Goal: Task Accomplishment & Management: Complete application form

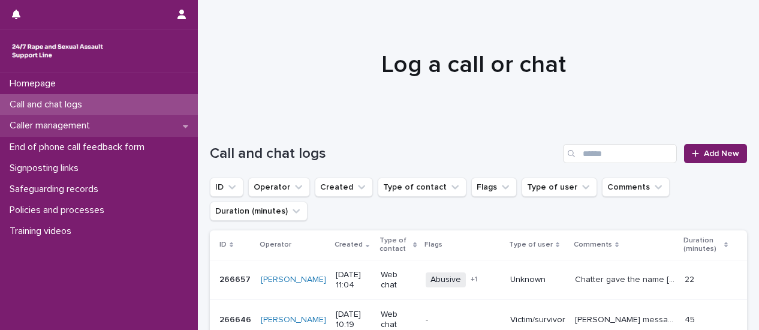
drag, startPoint x: 0, startPoint y: 0, endPoint x: 82, endPoint y: 127, distance: 150.8
click at [82, 127] on p "Caller management" at bounding box center [52, 125] width 95 height 11
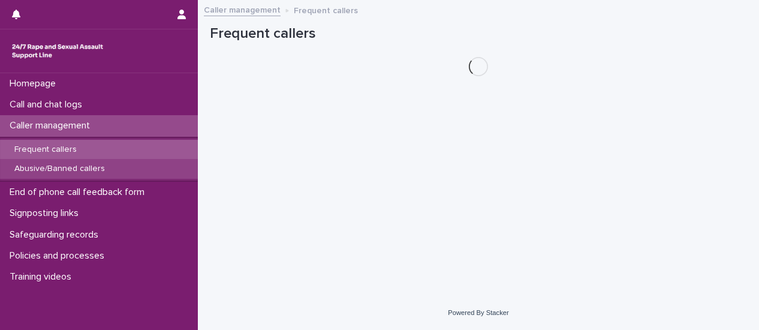
click at [89, 170] on p "Abusive/Banned callers" at bounding box center [60, 169] width 110 height 10
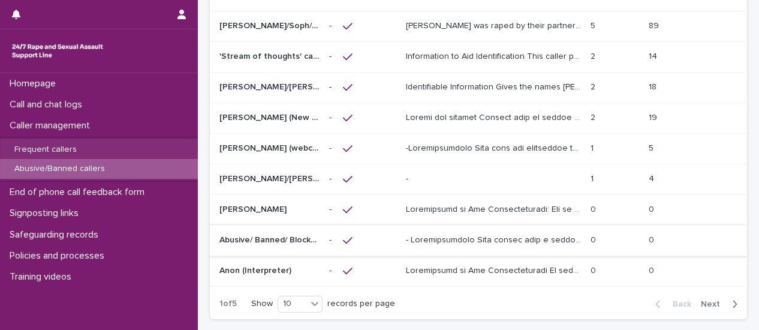
scroll to position [120, 0]
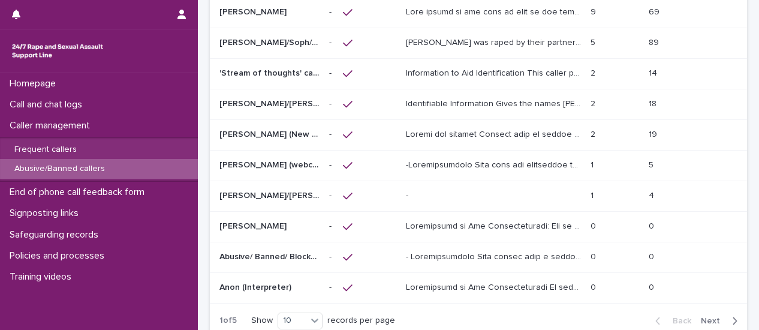
click at [305, 46] on p "[PERSON_NAME]/Soph/[PERSON_NAME]/[PERSON_NAME]/Scarlet/[PERSON_NAME] - Banned/W…" at bounding box center [270, 41] width 103 height 13
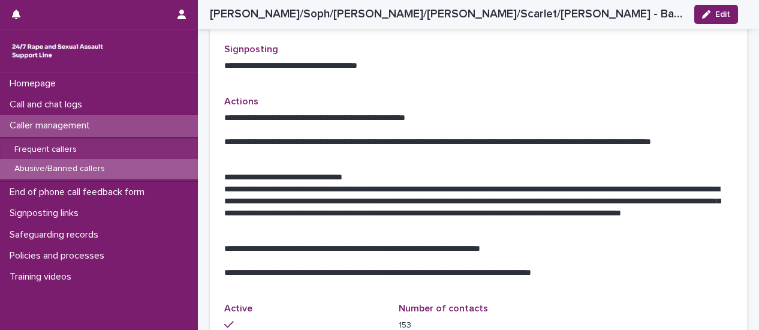
scroll to position [839, 0]
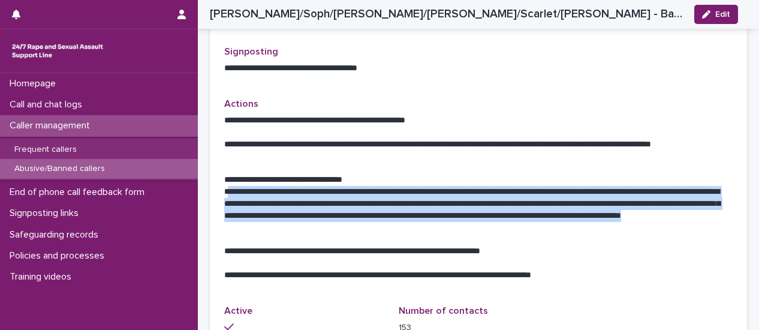
drag, startPoint x: 227, startPoint y: 163, endPoint x: 421, endPoint y: 188, distance: 195.2
click at [480, 195] on p "**********" at bounding box center [473, 210] width 499 height 48
copy p "**********"
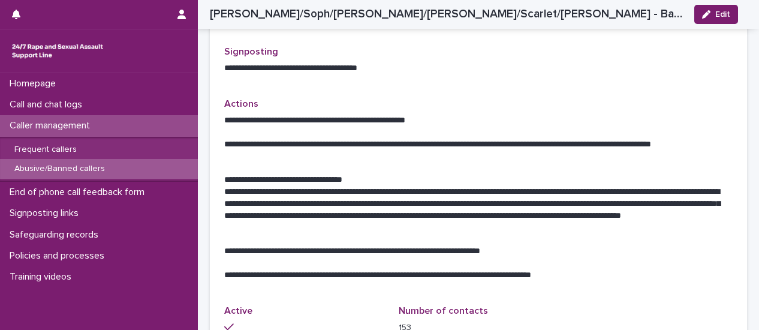
drag, startPoint x: 327, startPoint y: 278, endPoint x: 599, endPoint y: 110, distance: 319.5
click at [327, 305] on p "Active" at bounding box center [304, 310] width 160 height 11
click at [726, 18] on span "Edit" at bounding box center [722, 14] width 15 height 8
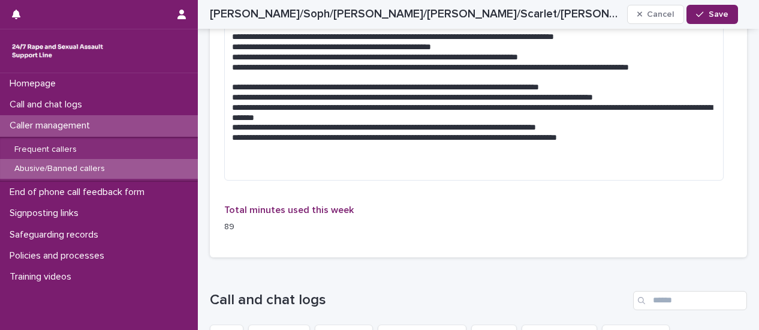
scroll to position [1407, 0]
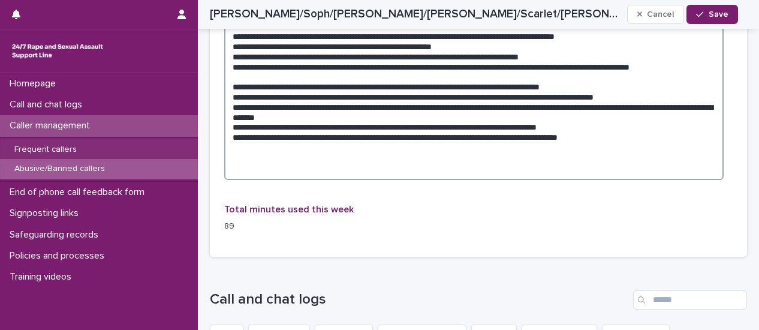
click at [673, 144] on textarea at bounding box center [473, 66] width 499 height 227
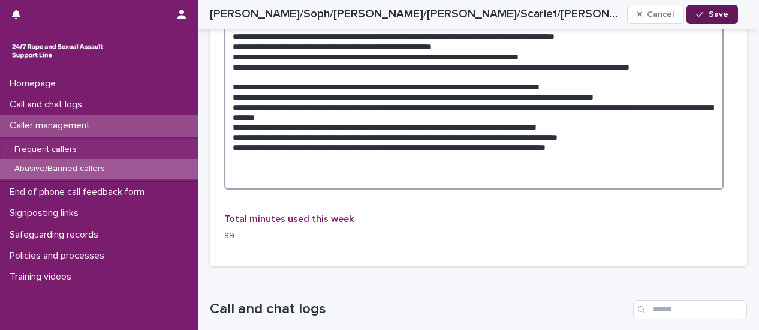
type textarea "**********"
click at [722, 16] on span "Save" at bounding box center [719, 14] width 20 height 8
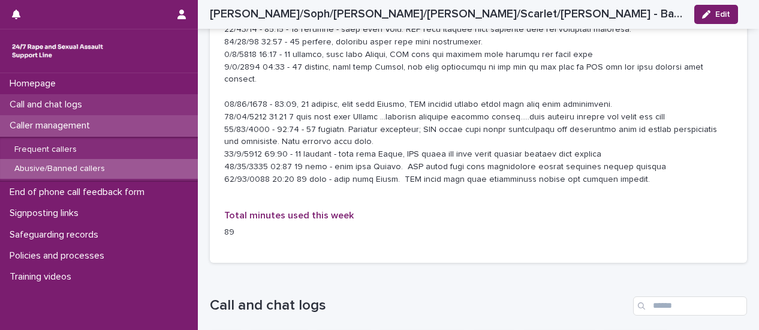
click at [38, 106] on p "Call and chat logs" at bounding box center [48, 104] width 87 height 11
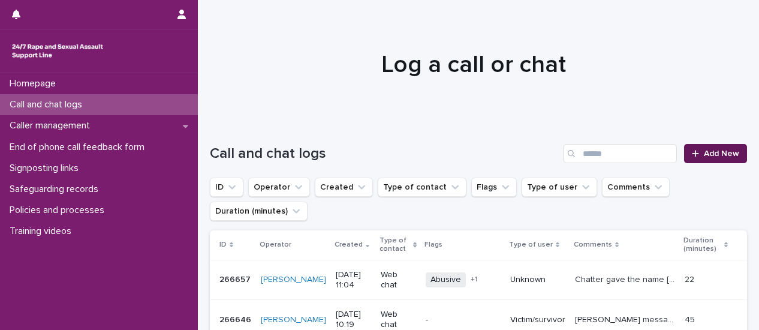
click at [717, 152] on span "Add New" at bounding box center [721, 153] width 35 height 8
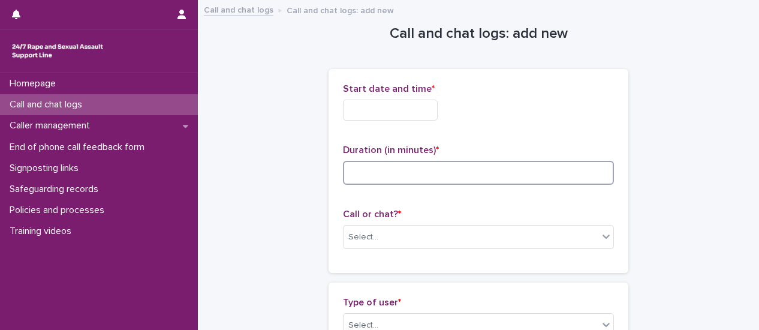
click at [376, 171] on input at bounding box center [478, 173] width 271 height 24
type input "**"
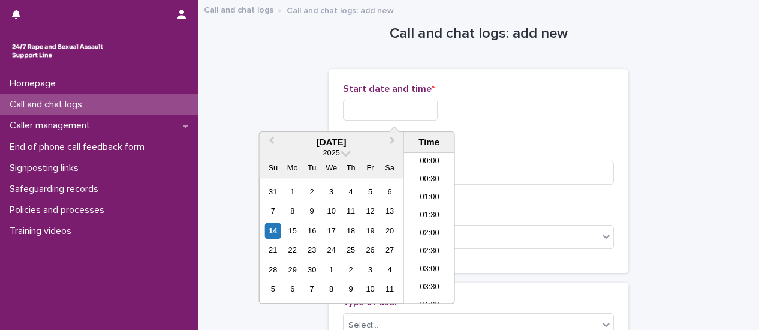
click at [392, 112] on input "text" at bounding box center [390, 110] width 95 height 21
click at [432, 227] on li "11:30" at bounding box center [429, 228] width 51 height 18
type input "**********"
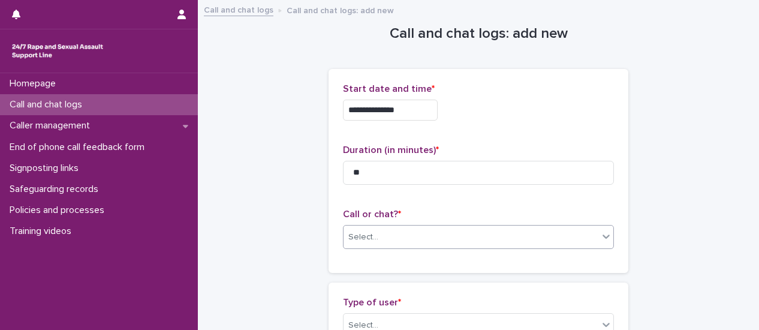
click at [602, 244] on div at bounding box center [606, 236] width 14 height 22
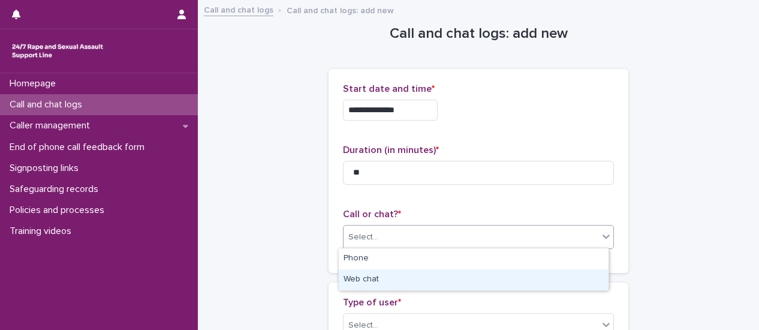
drag, startPoint x: 514, startPoint y: 276, endPoint x: 618, endPoint y: 321, distance: 113.4
click at [514, 277] on div "Web chat" at bounding box center [474, 279] width 270 height 21
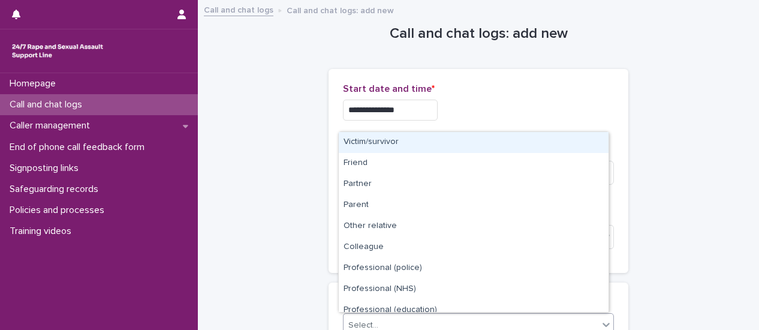
click at [600, 324] on icon at bounding box center [606, 324] width 12 height 12
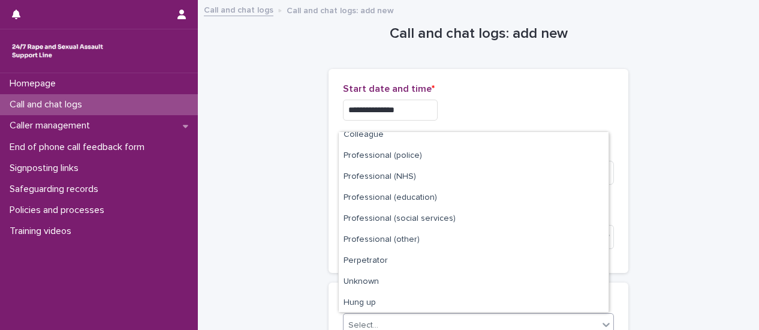
scroll to position [135, 0]
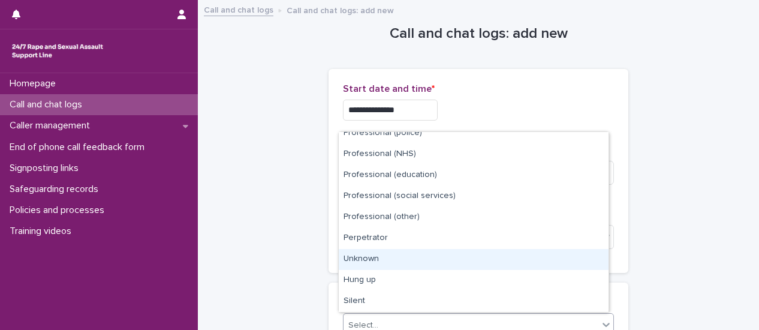
click at [419, 254] on div "Unknown" at bounding box center [474, 259] width 270 height 21
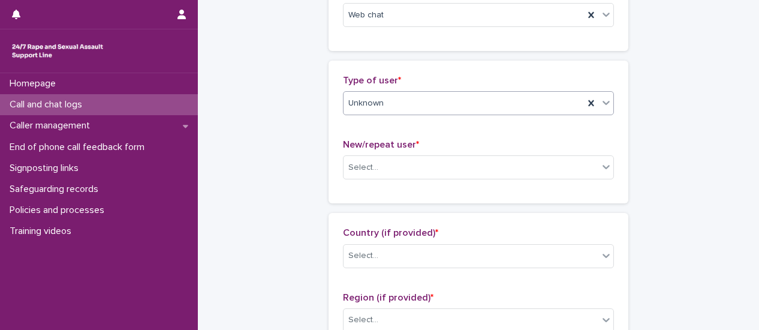
scroll to position [240, 0]
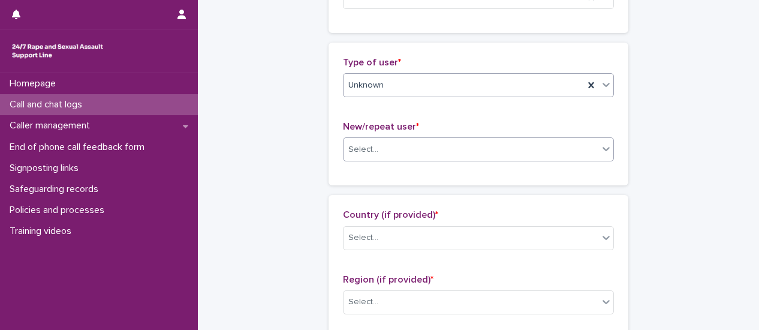
click at [600, 156] on div at bounding box center [606, 149] width 14 height 22
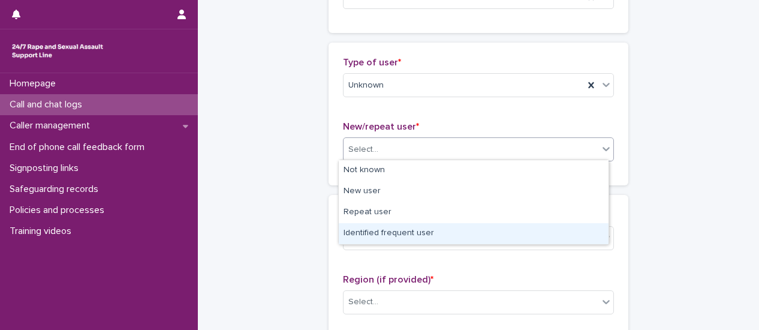
click at [558, 234] on div "Identified frequent user" at bounding box center [474, 233] width 270 height 21
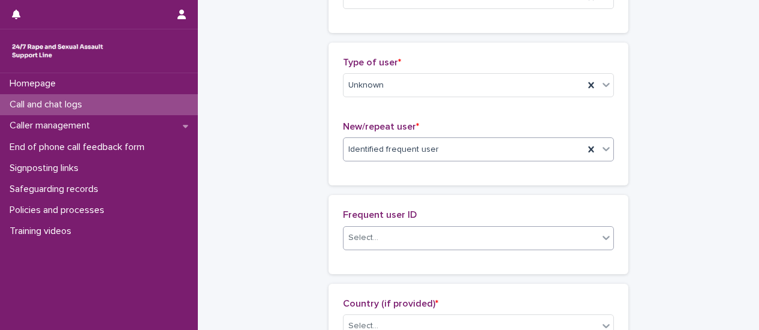
click at [601, 242] on div at bounding box center [606, 238] width 14 height 22
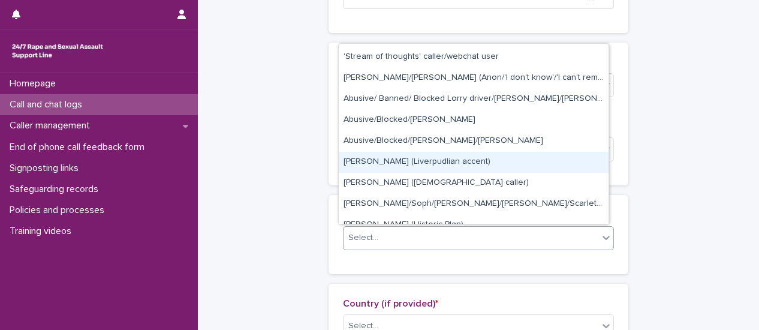
scroll to position [180, 0]
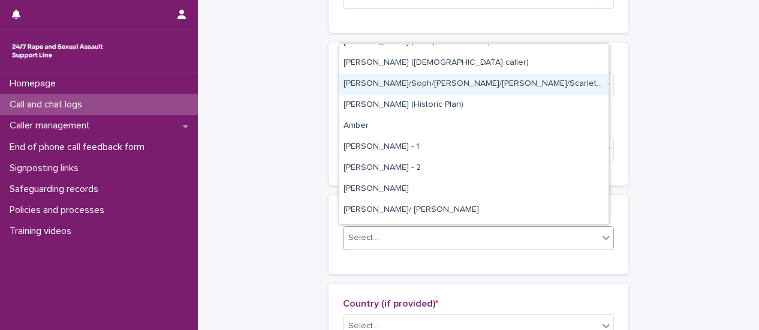
click at [444, 85] on div "[PERSON_NAME]/Soph/[PERSON_NAME]/[PERSON_NAME]/Scarlet/[PERSON_NAME] - Banned/W…" at bounding box center [474, 84] width 270 height 21
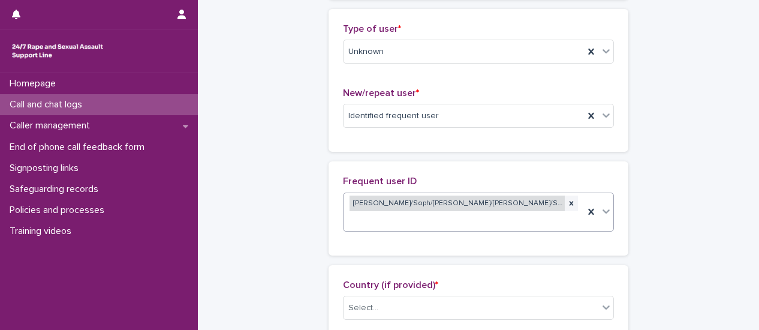
scroll to position [300, 0]
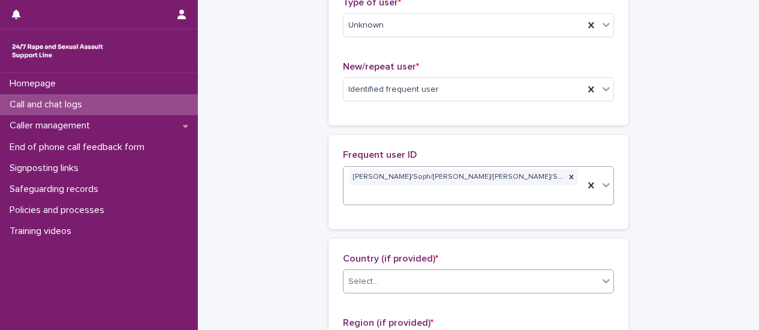
click at [601, 271] on div at bounding box center [606, 281] width 14 height 22
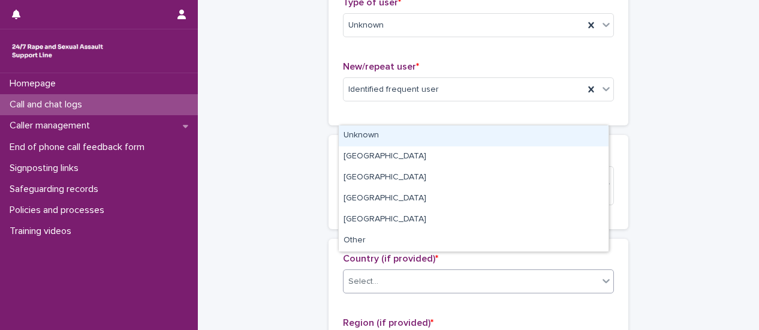
click at [413, 142] on div "Unknown" at bounding box center [474, 135] width 270 height 21
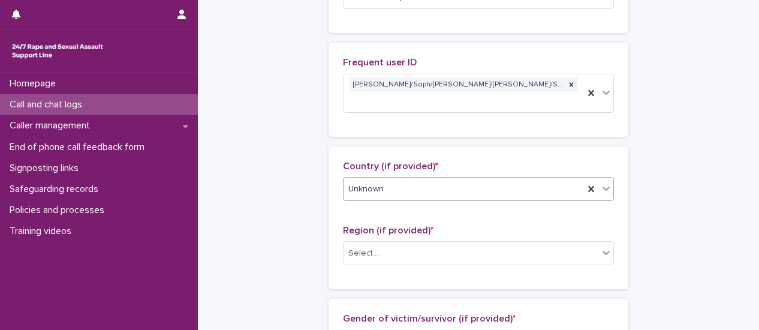
scroll to position [420, 0]
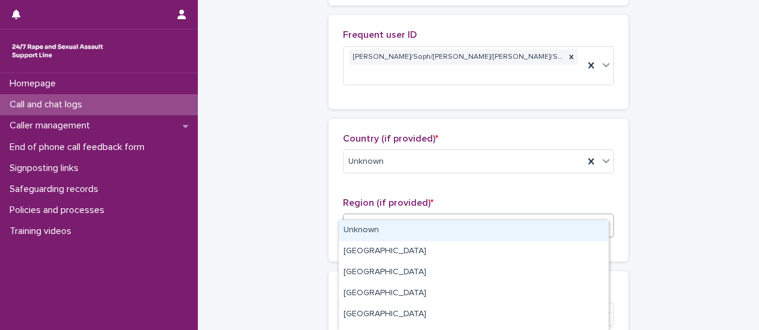
click at [602, 214] on div at bounding box center [606, 225] width 14 height 22
click at [442, 227] on div "Unknown" at bounding box center [474, 230] width 270 height 21
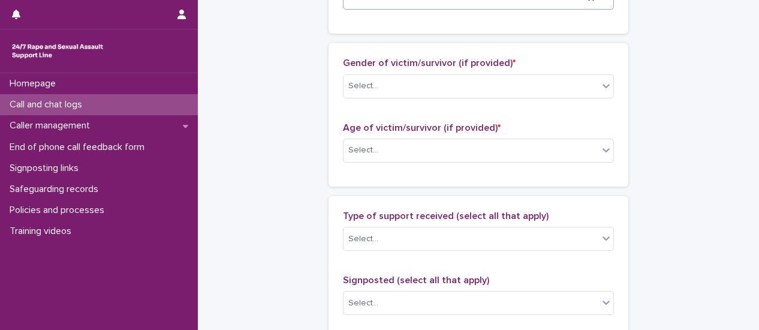
scroll to position [660, 0]
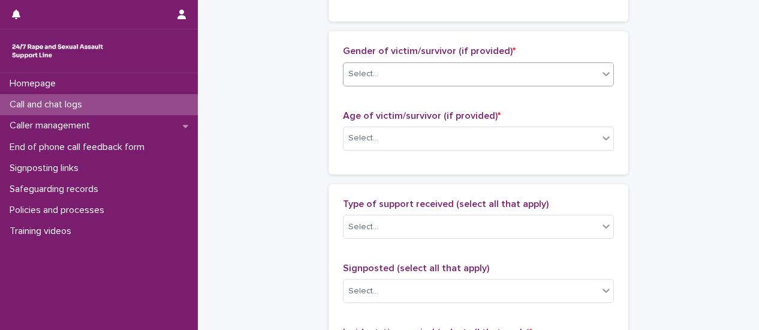
click at [601, 64] on div at bounding box center [606, 74] width 14 height 22
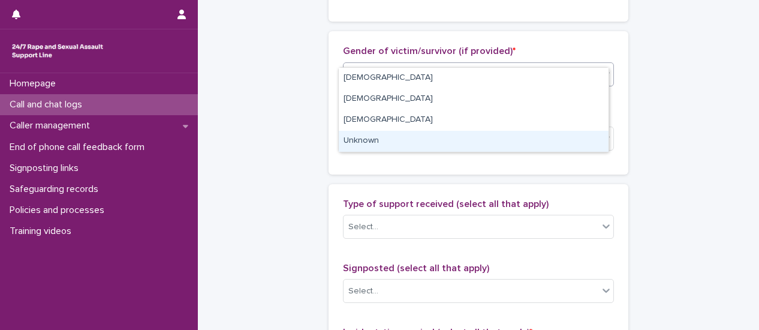
click at [567, 139] on div "Unknown" at bounding box center [474, 141] width 270 height 21
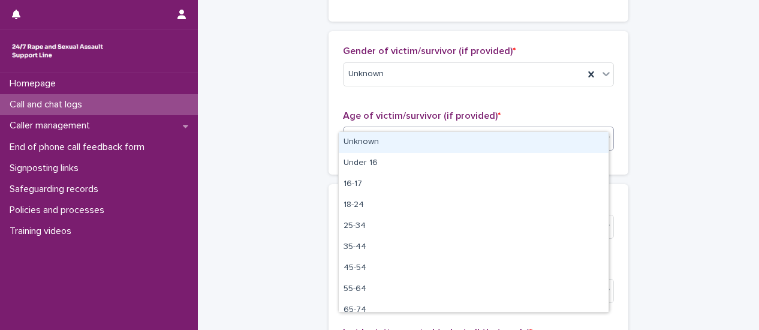
click at [600, 130] on div at bounding box center [606, 138] width 14 height 22
click at [579, 146] on div "Unknown" at bounding box center [474, 142] width 270 height 21
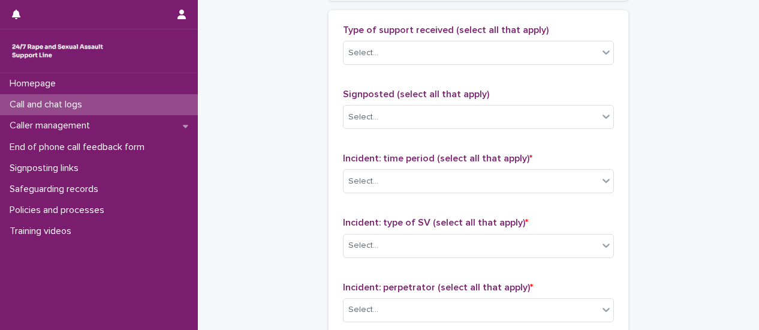
scroll to position [899, 0]
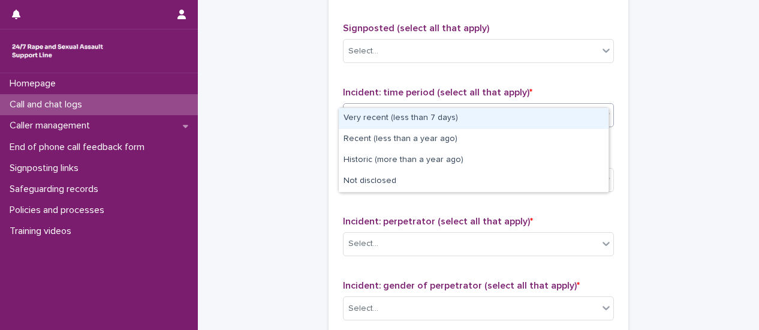
click at [601, 109] on icon at bounding box center [606, 115] width 12 height 12
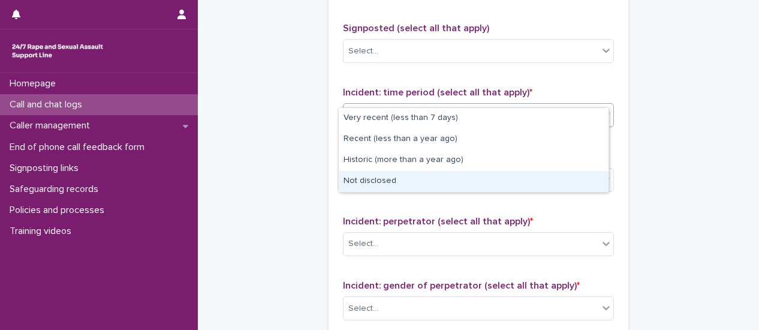
click at [558, 172] on div "Not disclosed" at bounding box center [474, 181] width 270 height 21
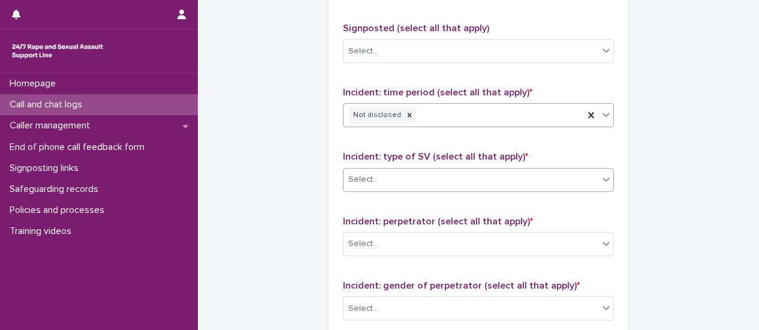
click at [600, 168] on div at bounding box center [606, 179] width 14 height 22
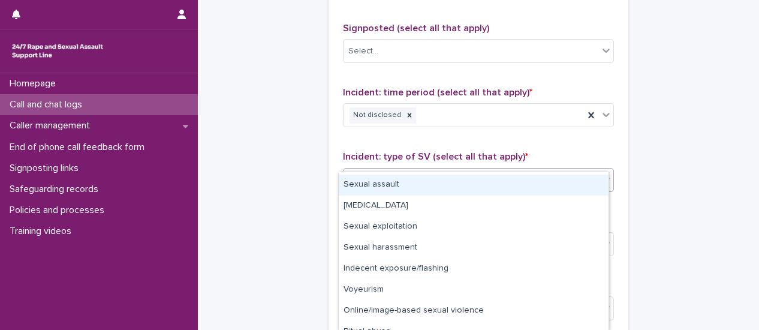
scroll to position [51, 0]
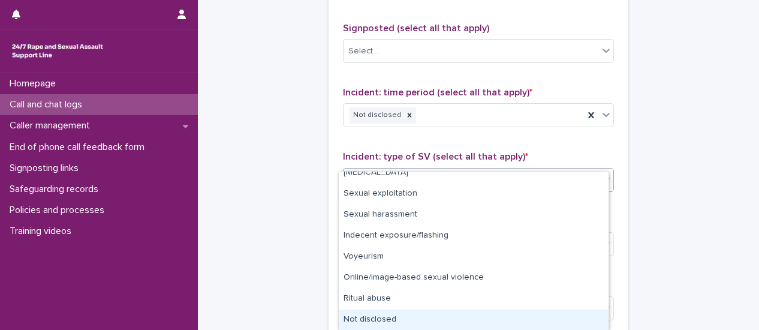
click at [513, 315] on div "Not disclosed" at bounding box center [474, 319] width 270 height 21
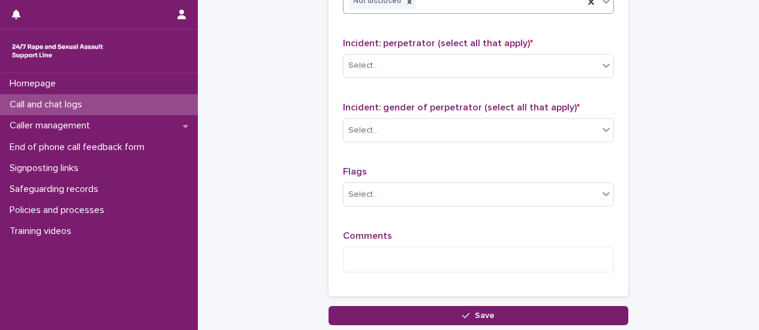
scroll to position [1079, 0]
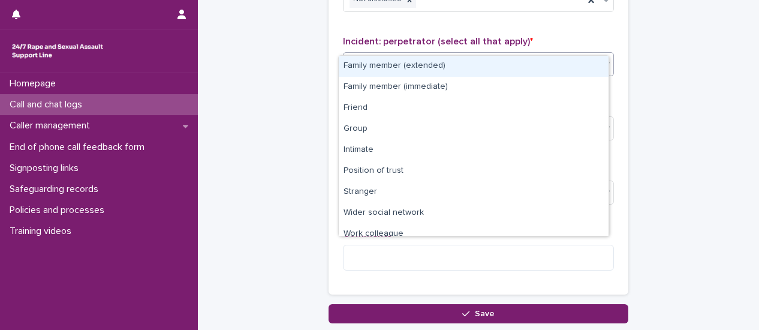
click at [602, 53] on div at bounding box center [606, 64] width 14 height 22
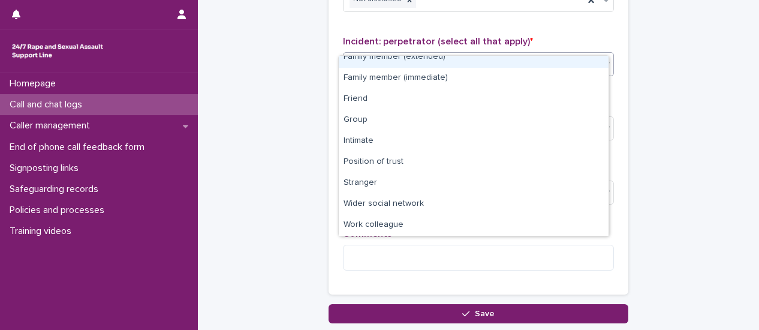
scroll to position [51, 0]
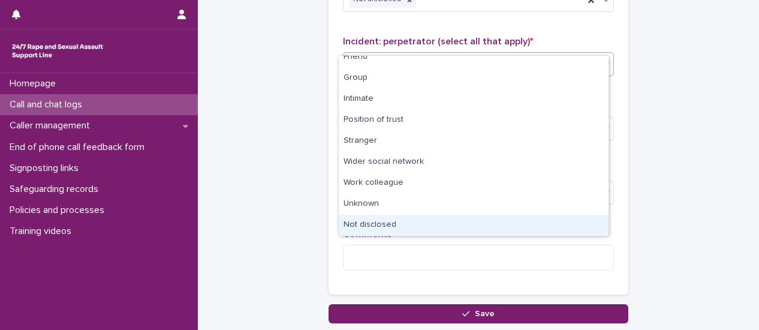
click at [507, 219] on div "Not disclosed" at bounding box center [474, 225] width 270 height 21
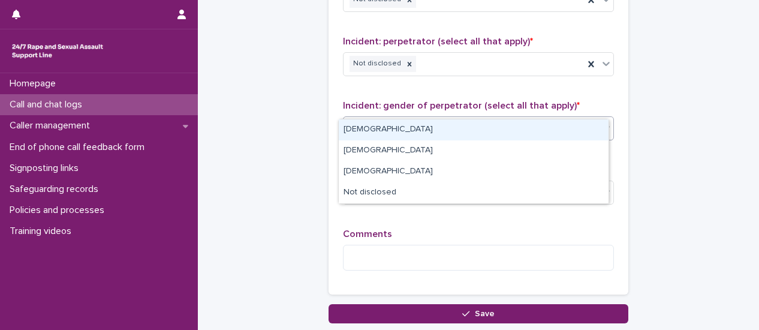
click at [604, 122] on icon at bounding box center [606, 128] width 12 height 12
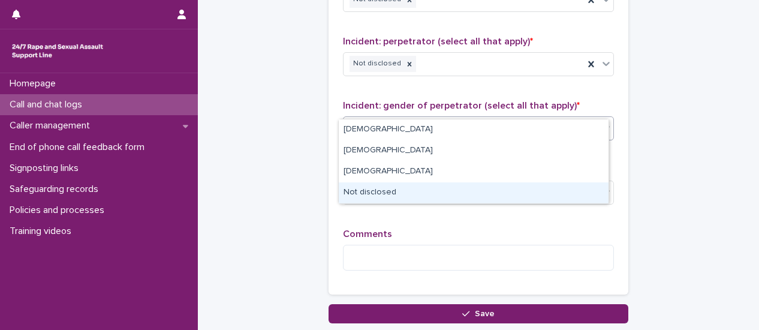
click at [554, 196] on div "Not disclosed" at bounding box center [474, 192] width 270 height 21
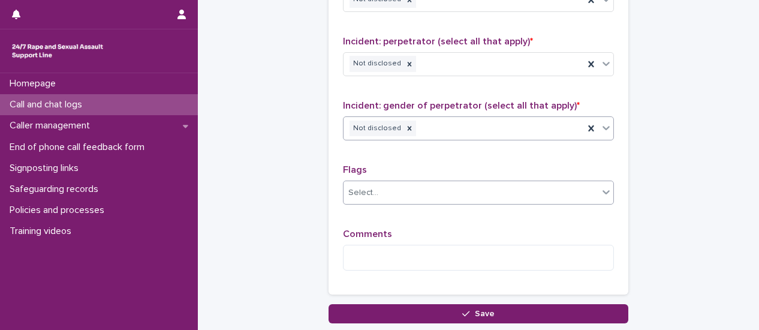
click at [607, 186] on icon at bounding box center [606, 192] width 12 height 12
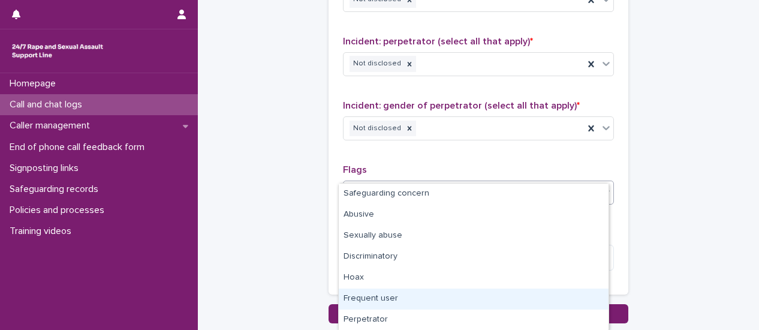
click at [507, 300] on div "Frequent user" at bounding box center [474, 298] width 270 height 21
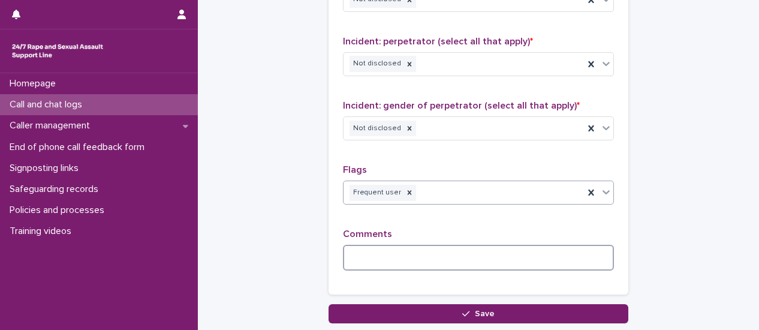
click at [403, 246] on textarea at bounding box center [478, 257] width 271 height 25
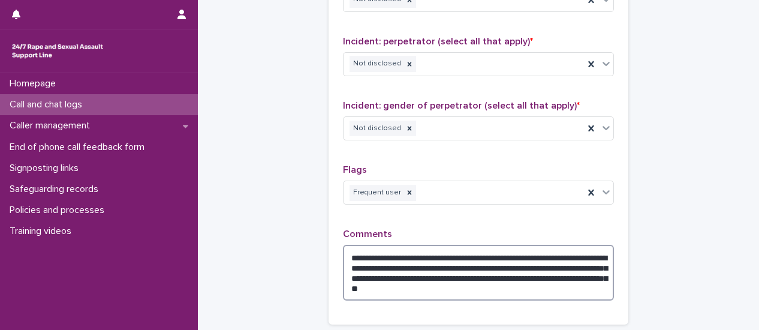
click at [410, 265] on textarea "**********" at bounding box center [478, 272] width 271 height 55
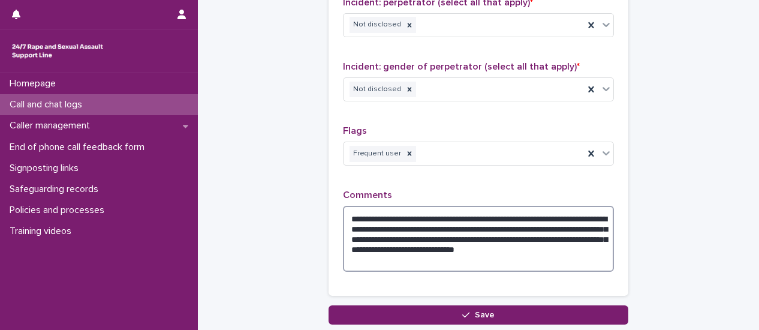
scroll to position [1185, 0]
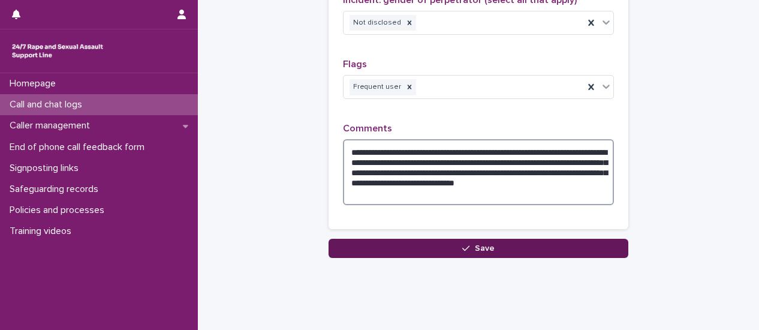
type textarea "**********"
click at [456, 239] on button "Save" at bounding box center [479, 248] width 300 height 19
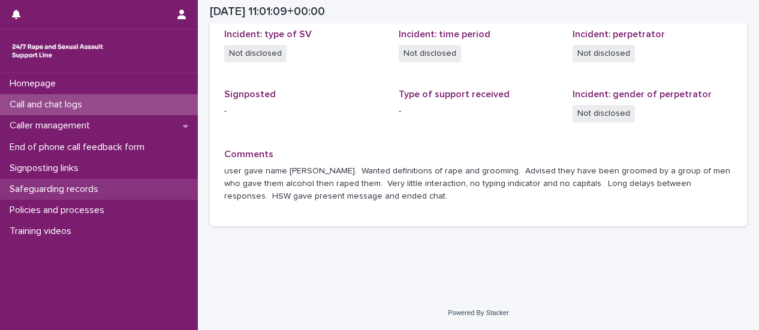
scroll to position [423, 0]
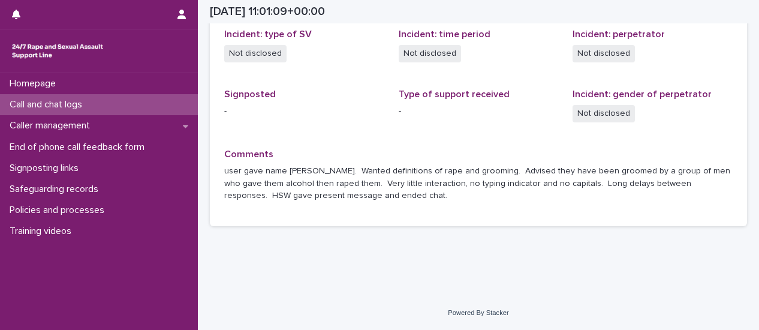
click at [78, 109] on p "Call and chat logs" at bounding box center [48, 104] width 87 height 11
